Goal: Transaction & Acquisition: Subscribe to service/newsletter

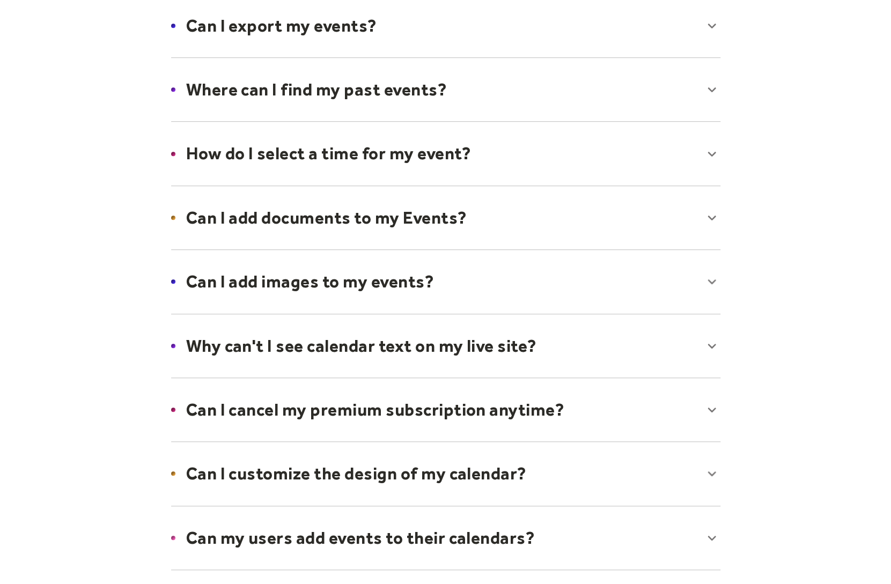
click at [341, 401] on div at bounding box center [445, 409] width 571 height 65
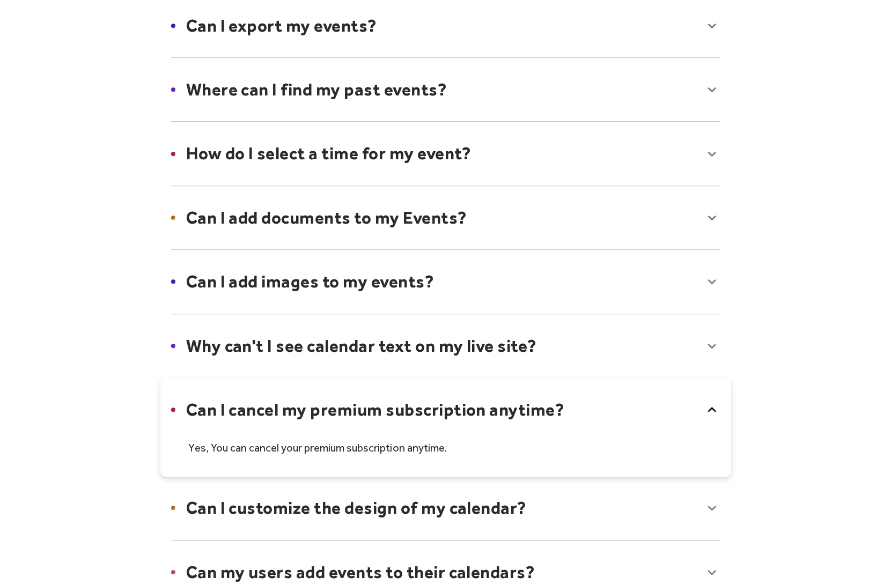
click at [342, 399] on div at bounding box center [445, 427] width 571 height 100
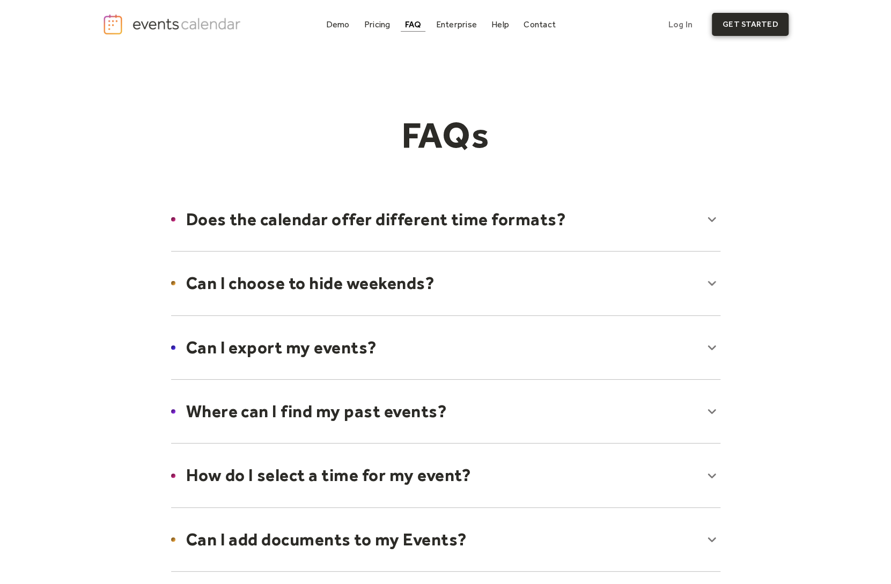
click at [780, 21] on link "get started" at bounding box center [750, 24] width 77 height 23
click at [370, 21] on div "Pricing" at bounding box center [377, 24] width 26 height 6
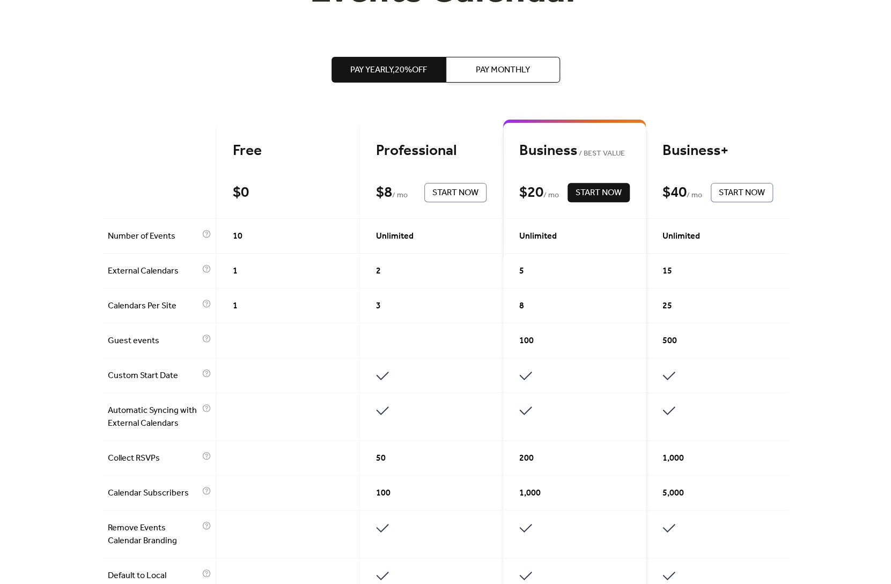
scroll to position [161, 0]
